Goal: Transaction & Acquisition: Subscribe to service/newsletter

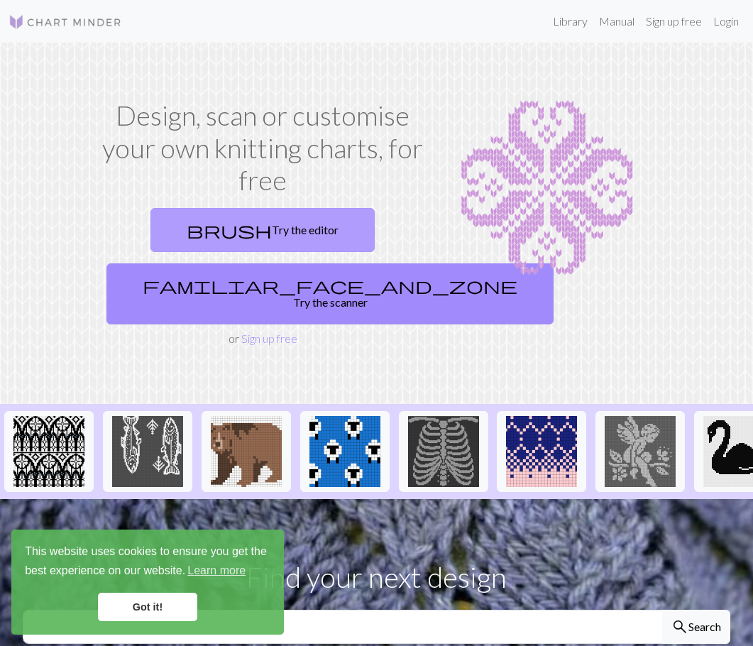
click at [287, 245] on link "brush Try the editor" at bounding box center [262, 230] width 224 height 44
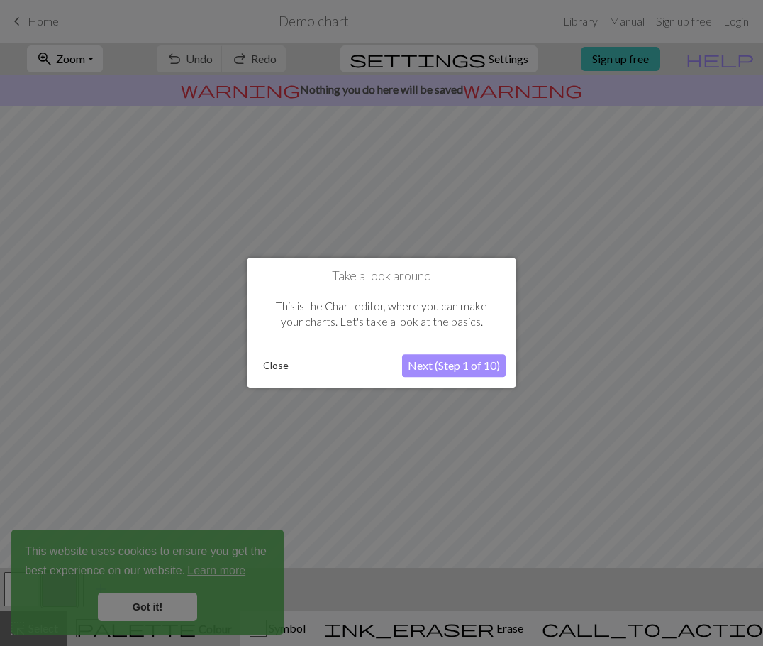
click at [287, 364] on button "Close" at bounding box center [276, 365] width 37 height 21
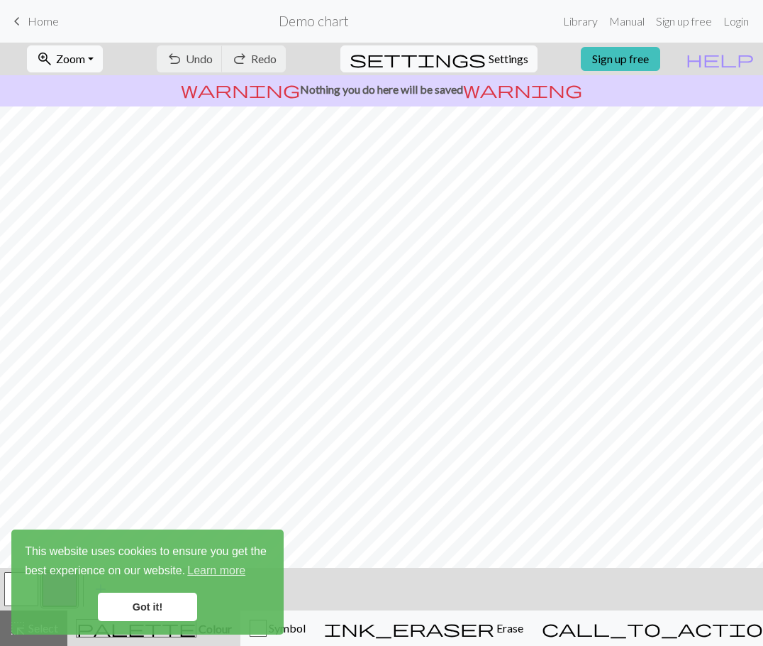
click at [26, 17] on link "keyboard_arrow_left Home" at bounding box center [34, 21] width 50 height 24
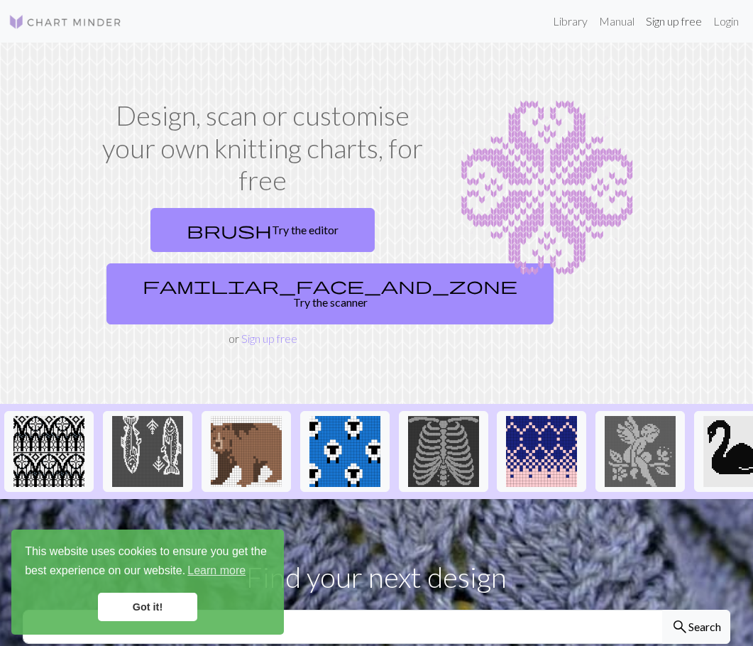
click at [678, 26] on link "Sign up free" at bounding box center [673, 21] width 67 height 28
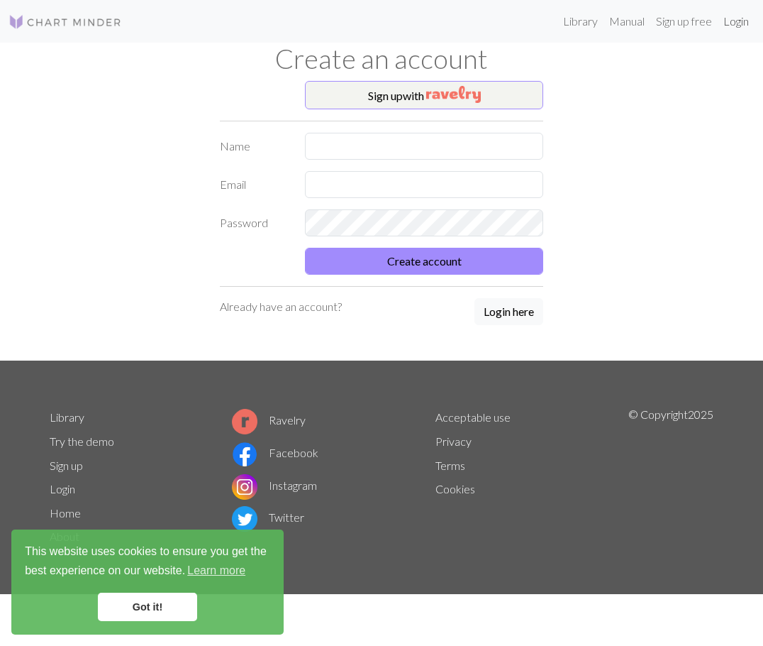
click at [738, 25] on link "Login" at bounding box center [736, 21] width 37 height 28
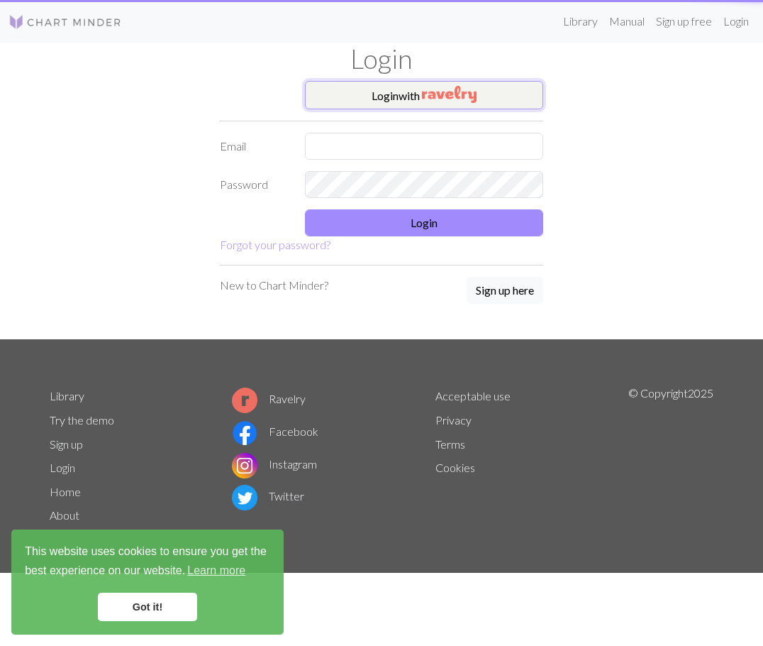
click at [385, 84] on button "Login with" at bounding box center [424, 95] width 238 height 28
